Goal: Task Accomplishment & Management: Use online tool/utility

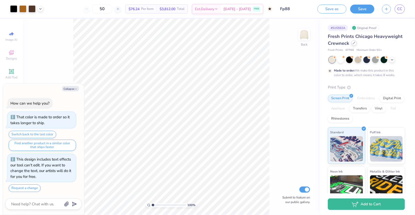
click at [354, 43] on icon at bounding box center [354, 43] width 3 height 3
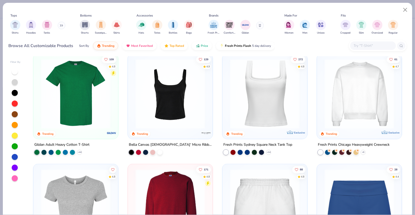
scroll to position [226, 0]
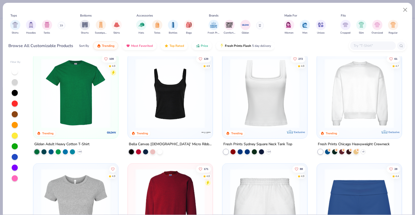
click at [60, 24] on button at bounding box center [62, 26] width 8 height 8
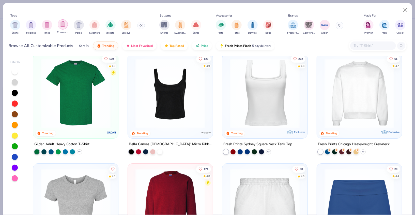
click at [62, 26] on img "filter for Crewnecks" at bounding box center [63, 24] width 6 height 6
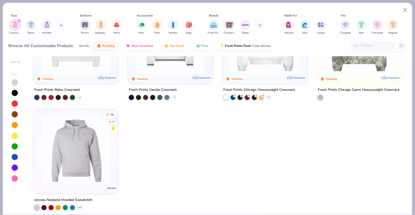
scroll to position [64, 0]
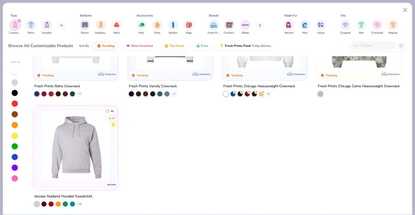
click at [267, 95] on div "+ 9" at bounding box center [268, 93] width 5 height 5
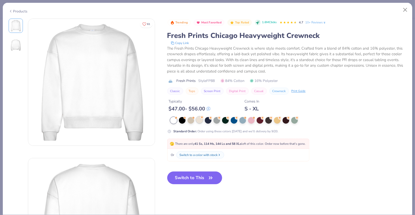
click at [199, 121] on div at bounding box center [199, 119] width 7 height 7
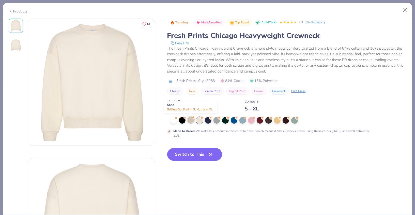
click at [192, 121] on div at bounding box center [190, 119] width 7 height 7
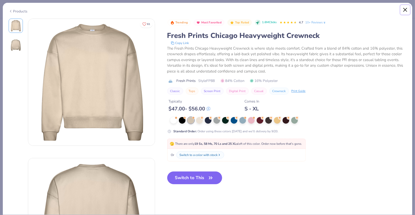
click at [406, 10] on button "Close" at bounding box center [405, 10] width 10 height 10
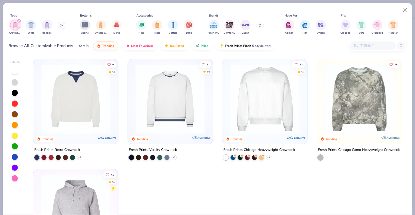
click at [19, 20] on icon "filter for Crewnecks" at bounding box center [19, 21] width 2 height 2
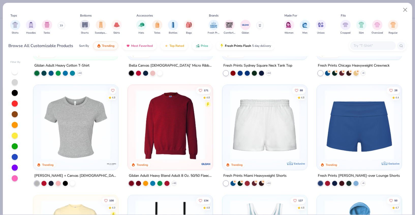
scroll to position [307, 0]
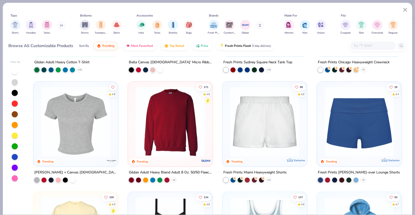
click at [173, 180] on icon at bounding box center [174, 180] width 4 height 4
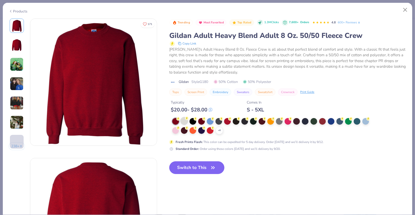
click at [184, 120] on div at bounding box center [184, 120] width 7 height 7
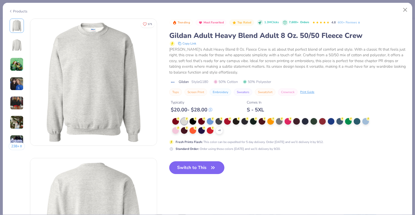
click at [181, 166] on button "Switch to This" at bounding box center [196, 167] width 55 height 13
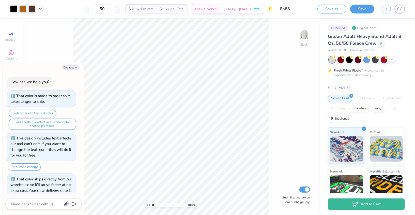
scroll to position [9, 0]
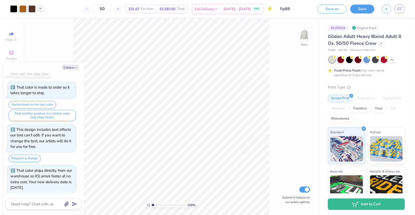
click at [41, 9] on icon at bounding box center [40, 8] width 4 height 4
click at [369, 10] on button "Save" at bounding box center [362, 8] width 24 height 9
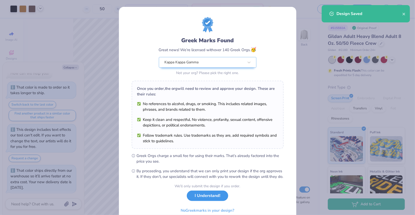
click at [208, 201] on button "I Understand!" at bounding box center [207, 195] width 41 height 10
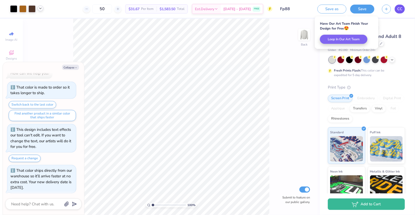
click at [400, 10] on span "CC" at bounding box center [399, 9] width 5 height 6
type textarea "x"
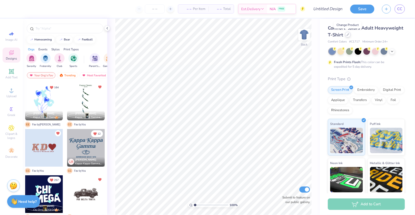
click at [348, 37] on div at bounding box center [348, 35] width 6 height 6
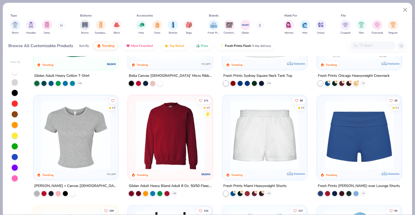
scroll to position [296, 0]
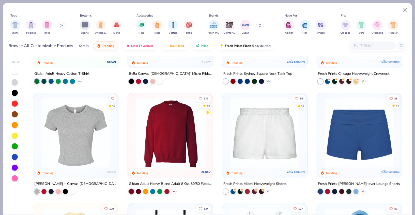
click at [173, 189] on div "+ 30" at bounding box center [173, 191] width 5 height 5
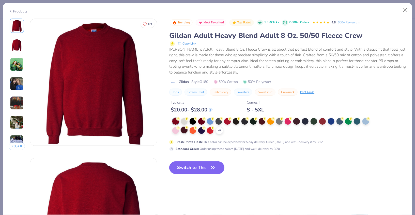
click at [185, 120] on div at bounding box center [184, 121] width 7 height 7
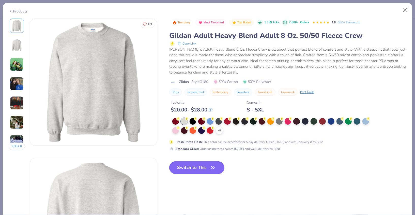
click at [185, 163] on button "Switch to This" at bounding box center [196, 167] width 55 height 13
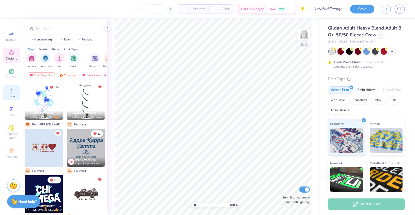
click at [12, 94] on div "Upload" at bounding box center [12, 92] width 18 height 15
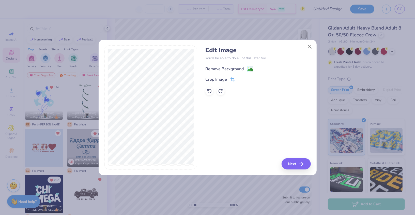
click at [228, 69] on div "Remove Background" at bounding box center [224, 69] width 38 height 6
click at [297, 162] on button "Next" at bounding box center [296, 163] width 29 height 11
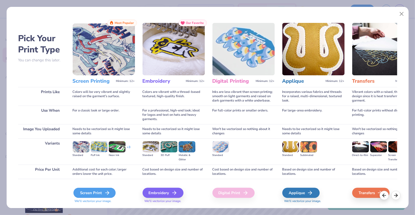
click at [98, 195] on div "Screen Print" at bounding box center [94, 192] width 42 height 10
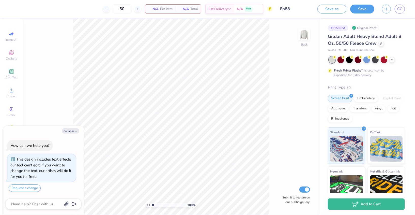
type textarea "x"
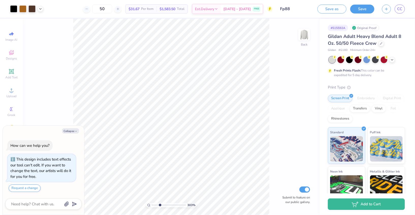
type input "3.03"
click at [160, 205] on input "range" at bounding box center [169, 204] width 34 height 5
click at [399, 9] on span "CC" at bounding box center [399, 9] width 5 height 6
